Goal: Navigation & Orientation: Find specific page/section

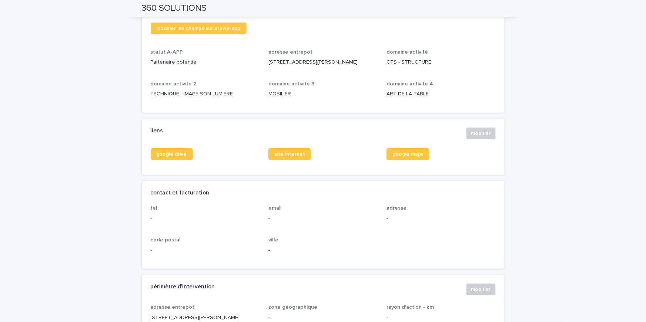
scroll to position [207, 0]
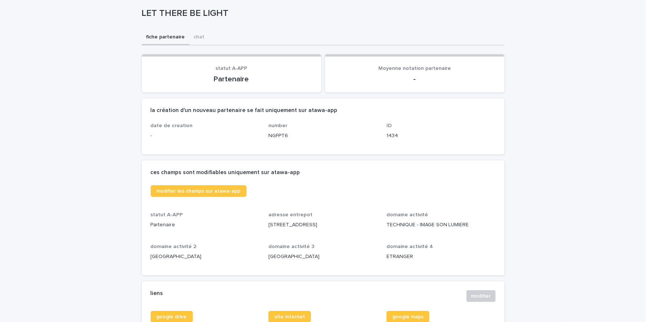
scroll to position [33, 0]
